Goal: Task Accomplishment & Management: Use online tool/utility

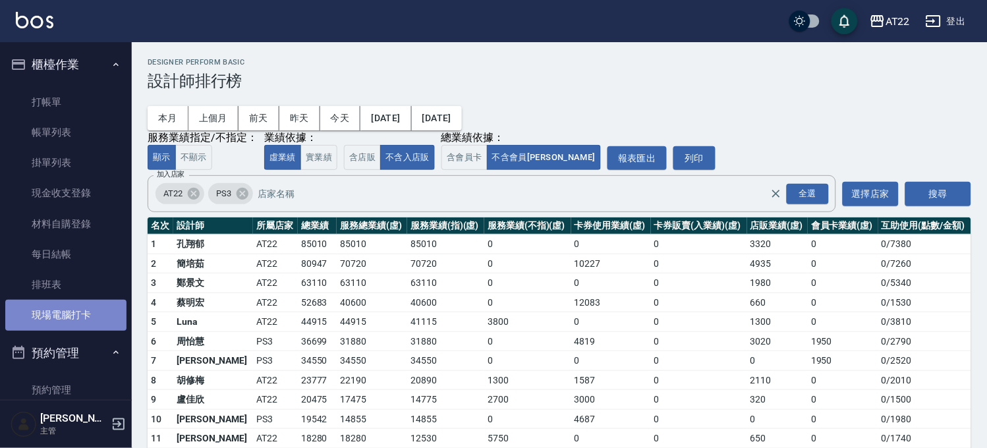
click at [77, 302] on link "現場電腦打卡" at bounding box center [65, 315] width 121 height 30
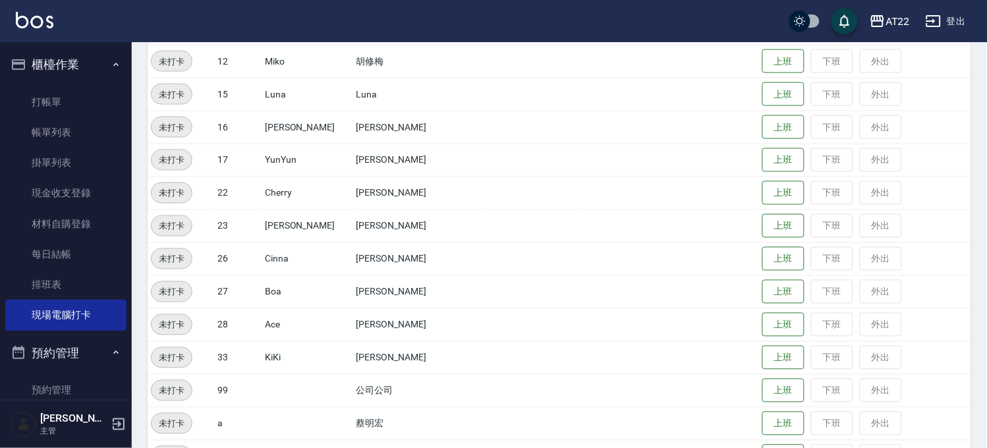
scroll to position [512, 0]
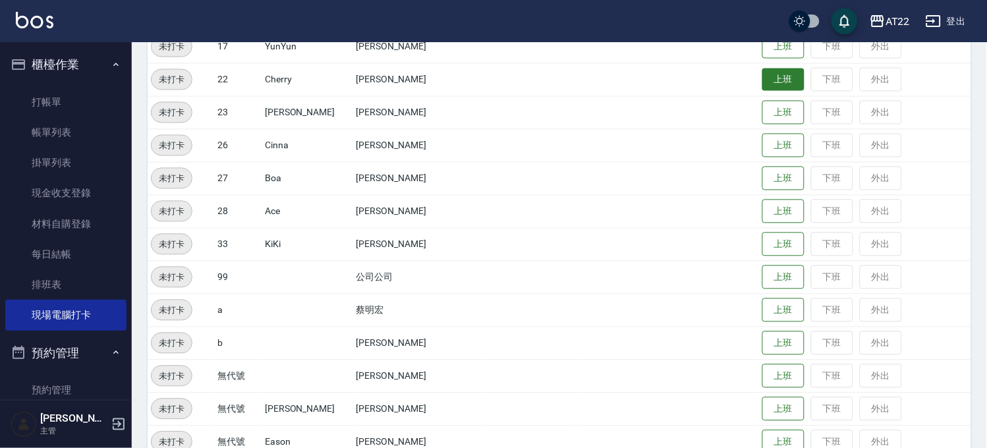
click at [766, 81] on button "上班" at bounding box center [783, 80] width 42 height 23
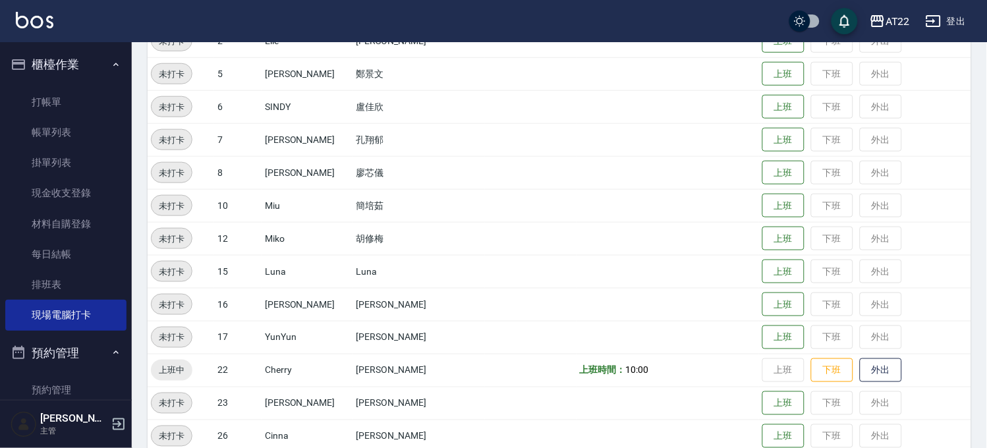
scroll to position [219, 0]
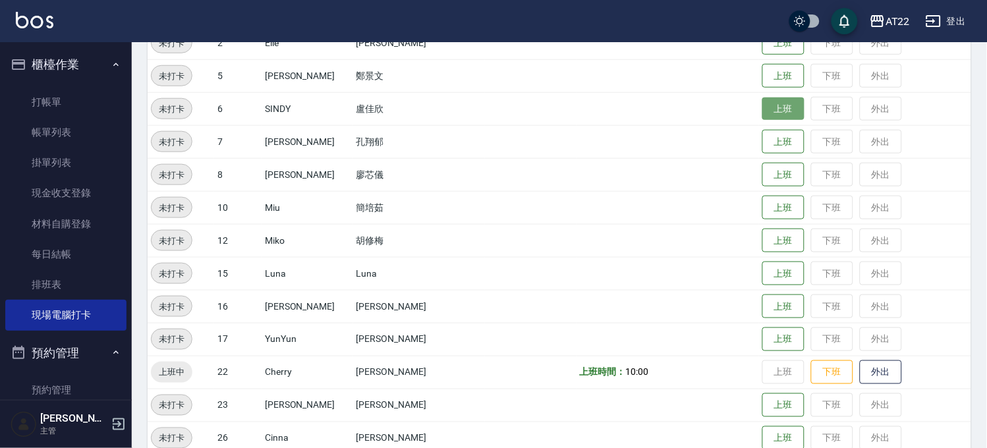
click at [762, 114] on button "上班" at bounding box center [783, 109] width 42 height 23
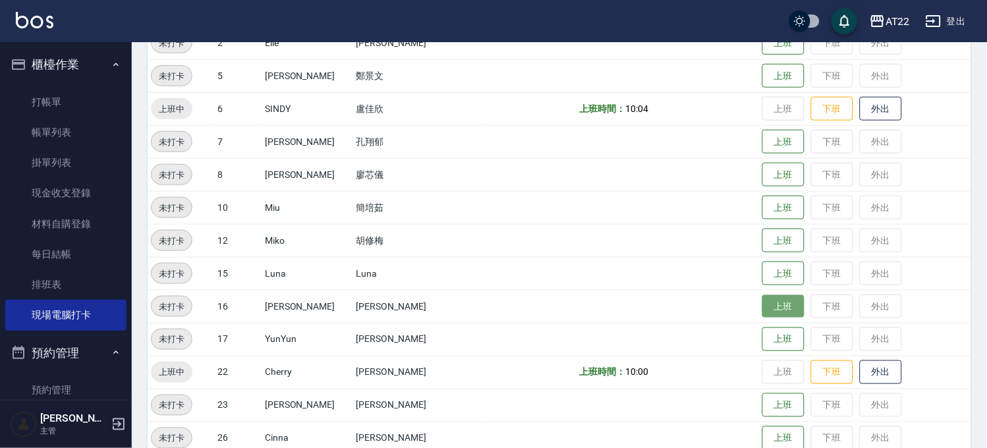
click at [773, 307] on button "上班" at bounding box center [783, 306] width 42 height 23
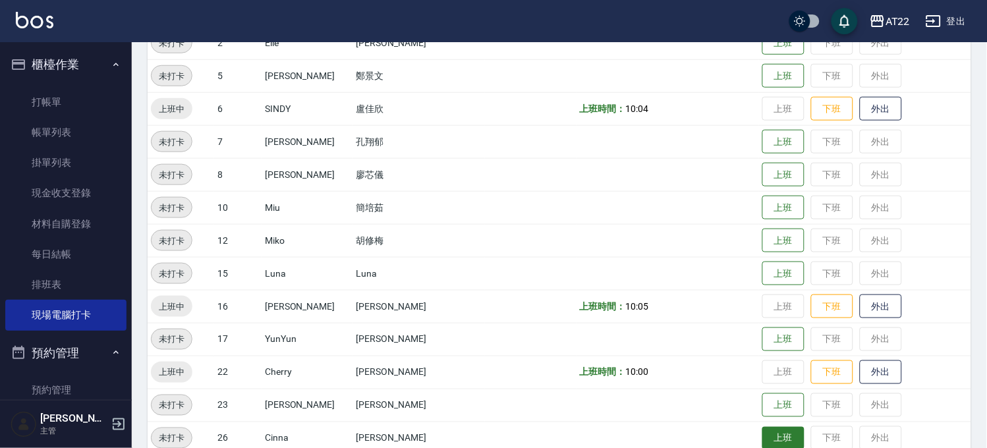
click at [762, 440] on button "上班" at bounding box center [783, 438] width 42 height 23
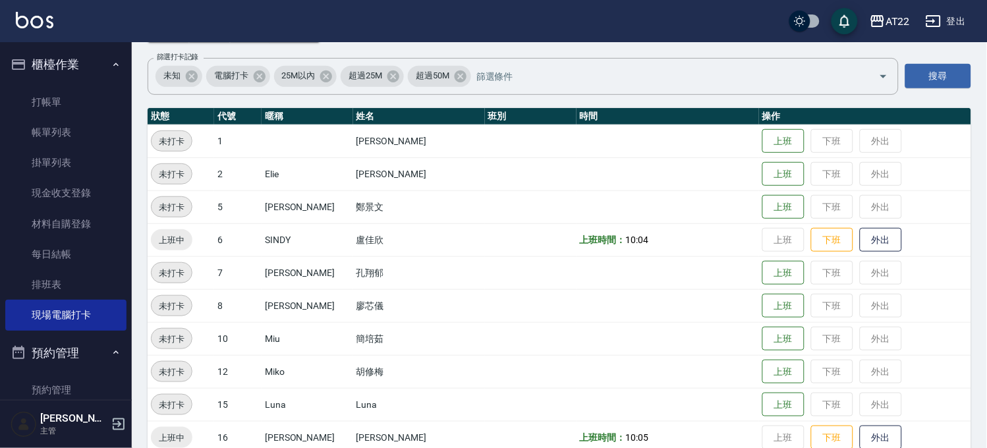
scroll to position [0, 0]
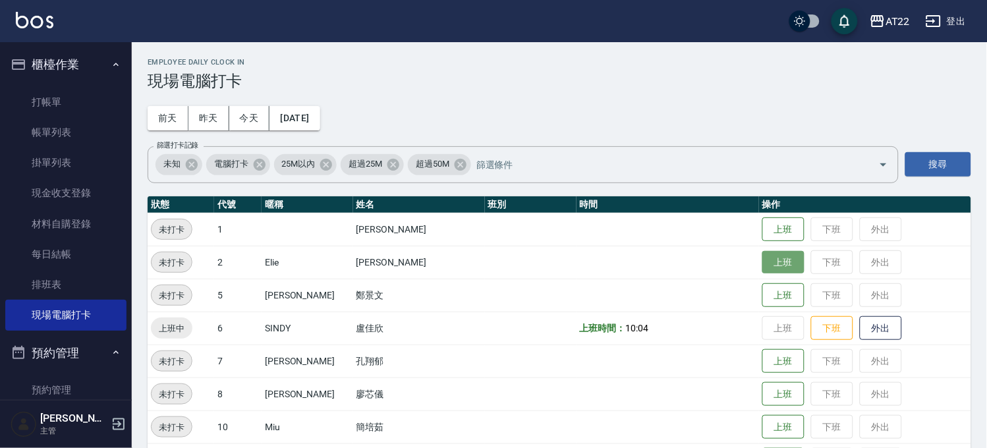
click at [770, 267] on button "上班" at bounding box center [783, 262] width 42 height 23
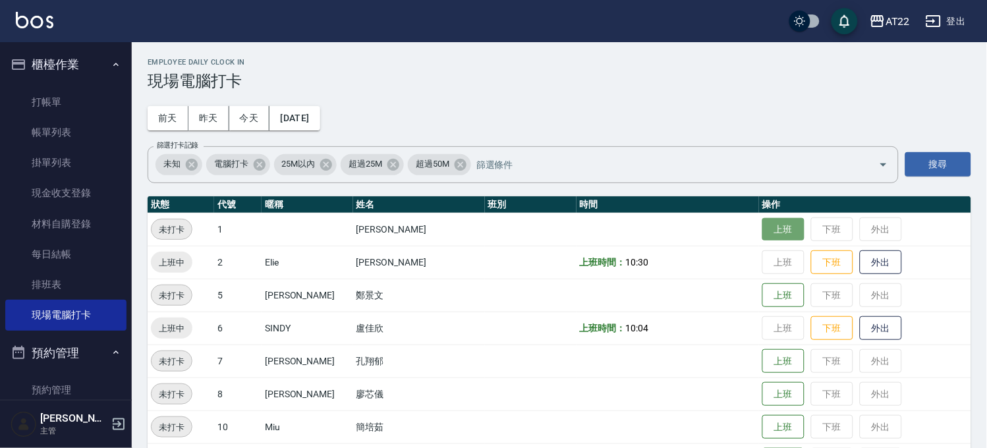
click at [762, 218] on button "上班" at bounding box center [783, 229] width 42 height 23
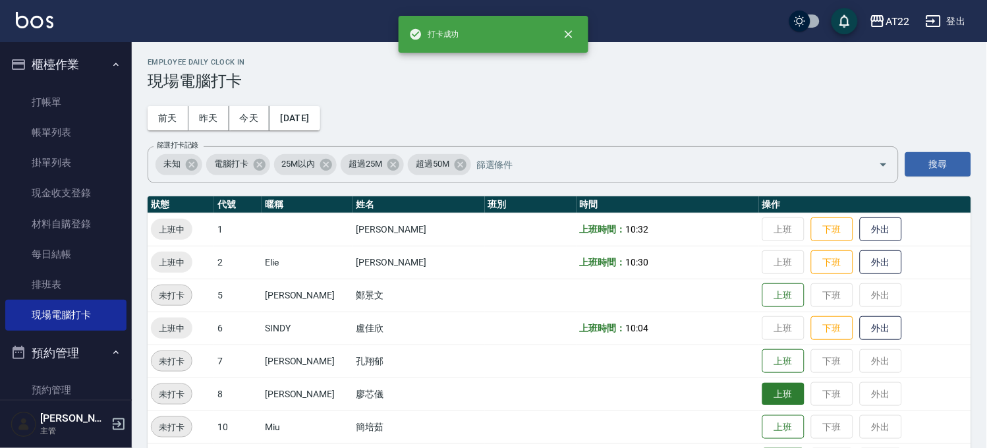
click at [762, 401] on button "上班" at bounding box center [783, 394] width 42 height 23
